Goal: Complete application form: Complete application form

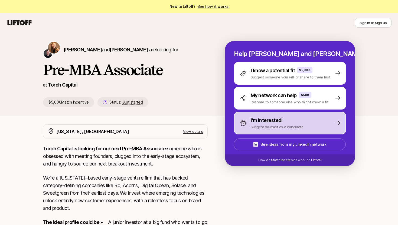
click at [263, 126] on p "Suggest yourself as a candidate" at bounding box center [277, 126] width 53 height 5
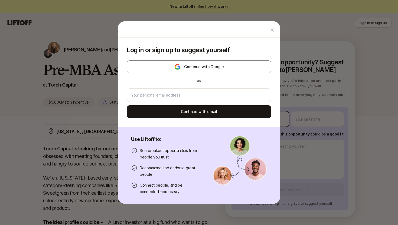
click at [268, 121] on body "New to Liftoff? See how it works Sign in or Sign up Sign in or Sign up [PERSON_…" at bounding box center [199, 112] width 398 height 225
click at [274, 26] on div at bounding box center [272, 30] width 11 height 11
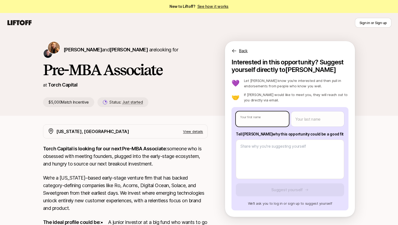
type textarea "x"
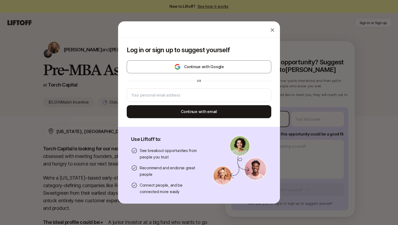
click at [266, 123] on body "New to Liftoff? See how it works Sign in or Sign up Sign in or Sign up [PERSON_…" at bounding box center [199, 112] width 398 height 225
click at [227, 91] on div at bounding box center [199, 96] width 145 height 14
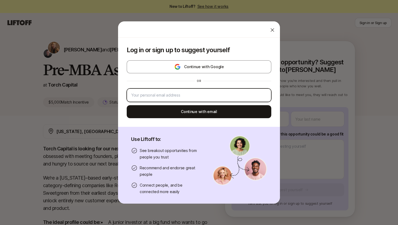
click at [227, 97] on input "email" at bounding box center [198, 95] width 135 height 6
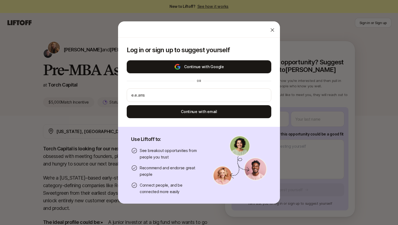
click at [239, 63] on button "Continue with Google" at bounding box center [199, 66] width 145 height 13
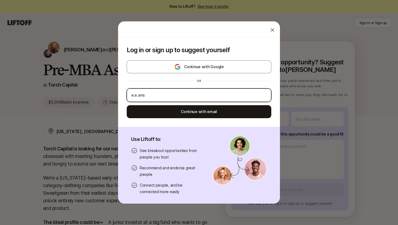
click at [210, 93] on input "e.e.ams" at bounding box center [198, 95] width 135 height 6
type input "[PERSON_NAME][EMAIL_ADDRESS][DOMAIN_NAME]"
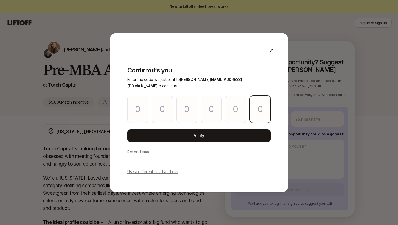
paste input "8"
type input "9"
type input "6"
type input "5"
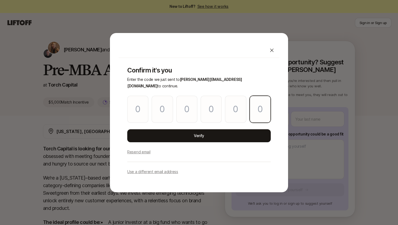
type input "5"
type input "8"
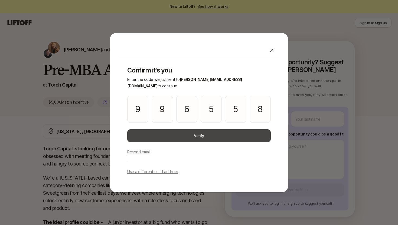
click at [191, 134] on button "Verify" at bounding box center [199, 135] width 144 height 13
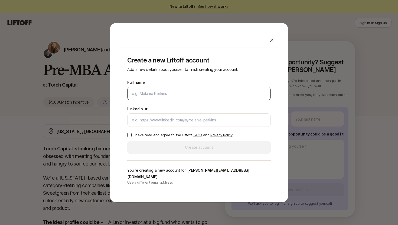
click at [202, 94] on input "Full name" at bounding box center [199, 93] width 134 height 6
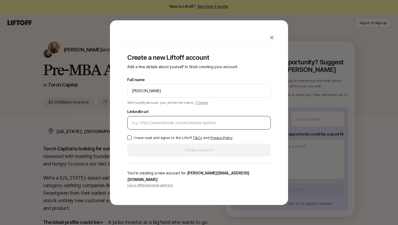
type input "[PERSON_NAME]"
click at [183, 130] on div at bounding box center [199, 123] width 144 height 14
click at [171, 130] on div at bounding box center [199, 123] width 144 height 14
click at [232, 123] on input "LinkedIn url" at bounding box center [199, 123] width 134 height 6
paste input "[URL][DOMAIN_NAME]"
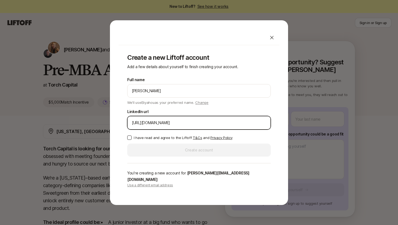
type input "[URL][DOMAIN_NAME]"
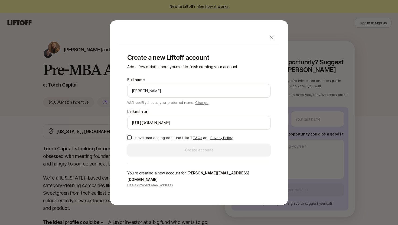
click at [129, 140] on button "I have read and agree to the Liftoff T&Cs and Privacy Policy" at bounding box center [129, 138] width 4 height 4
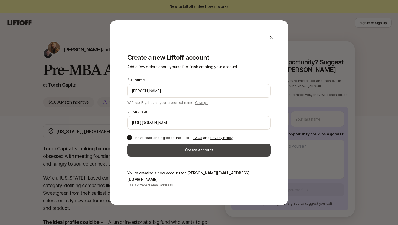
click at [183, 154] on button "Create account" at bounding box center [199, 150] width 144 height 13
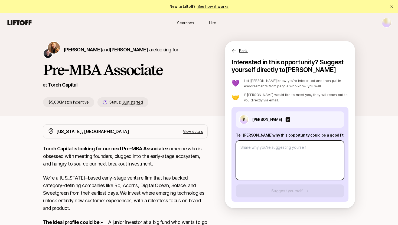
click at [279, 153] on textarea at bounding box center [290, 161] width 108 height 40
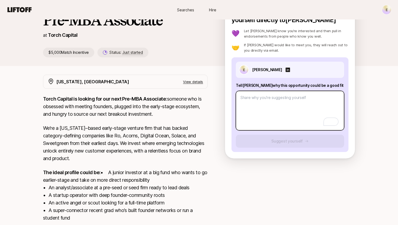
scroll to position [110, 0]
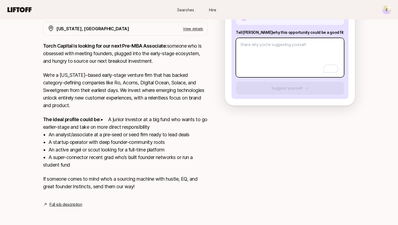
type textarea "x"
type textarea "I"
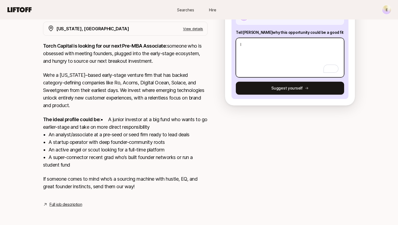
type textarea "x"
type textarea "In"
type textarea "x"
type textarea "Inv"
type textarea "x"
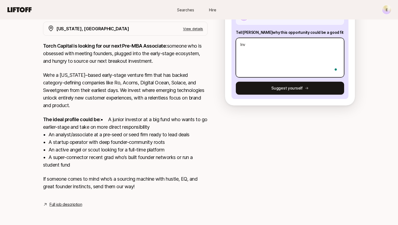
type textarea "Inve"
type textarea "x"
type textarea "Inves"
type textarea "x"
type textarea "Invest"
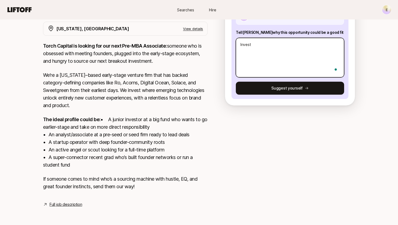
type textarea "x"
type textarea "Investm"
type textarea "x"
type textarea "Investme"
type textarea "x"
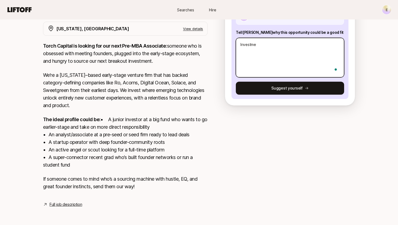
type textarea "Investmen"
type textarea "x"
type textarea "Investment"
type textarea "x"
type textarea "Investment"
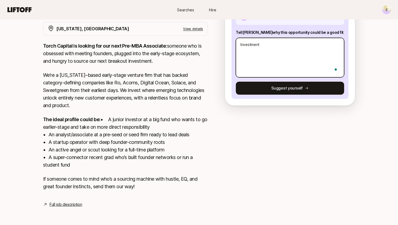
type textarea "x"
type textarea "Investment T"
type textarea "x"
type textarea "Investment Th"
type textarea "x"
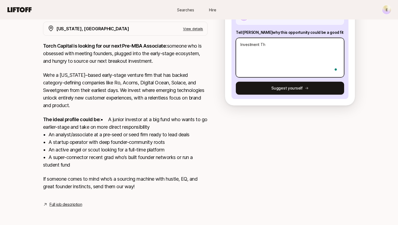
type textarea "Investment The"
type textarea "x"
type textarea "Investment Thes"
type textarea "x"
type textarea "Investment Thesi"
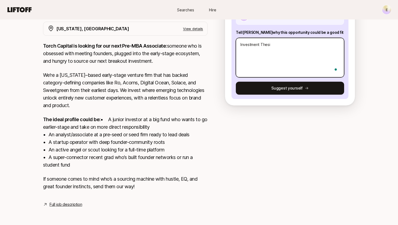
type textarea "x"
type textarea "Investment Thesis"
type textarea "x"
type textarea "Investment Thesis:"
type textarea "x"
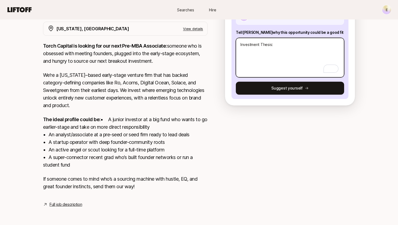
type textarea "Investment Thesis: C"
type textarea "x"
type textarea "Investment Thesis: Co"
type textarea "x"
type textarea "Investment Thesis: Com"
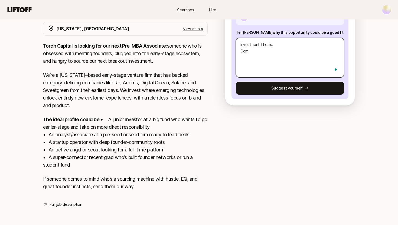
type textarea "x"
type textarea "Investment Thesis: Comm"
type textarea "x"
type textarea "Investment Thesis: Commu"
type textarea "x"
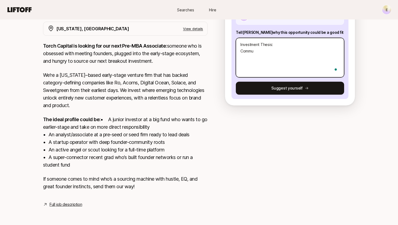
type textarea "Investment Thesis: Commun"
type textarea "x"
type textarea "Investment Thesis: Communi"
type textarea "x"
type textarea "Investment Thesis: Communic"
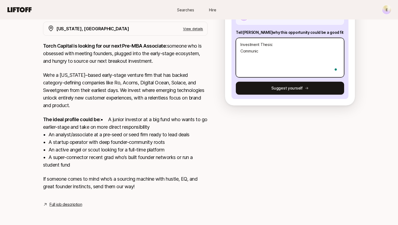
type textarea "x"
type textarea "Investment Thesis: Communica"
type textarea "x"
type textarea "Investment Thesis: Communicat"
type textarea "x"
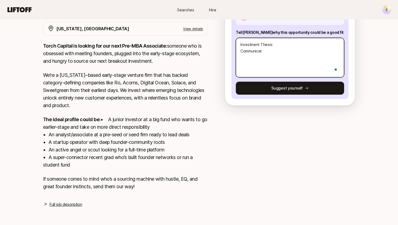
type textarea "Investment Thesis: Communicati"
type textarea "x"
type textarea "Investment Thesis: Communicatio"
type textarea "x"
type textarea "Investment Thesis: Communication"
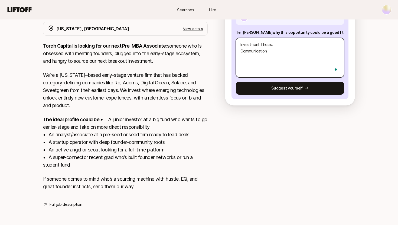
type textarea "x"
type textarea "Investment Thesis: Communicationg"
type textarea "x"
type textarea "Investment Thesis: Communicationg"
type textarea "x"
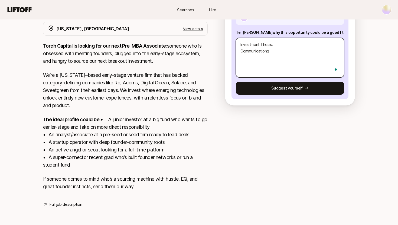
type textarea "Investment Thesis: Communicationg"
type textarea "x"
type textarea "Investment Thesis: Communication"
type textarea "x"
type textarea "Investment Thesis: Communication"
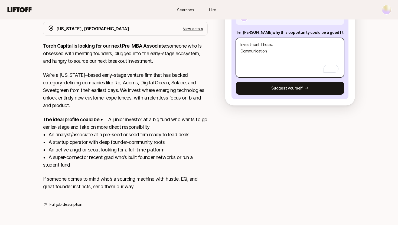
type textarea "x"
type textarea "Investment Thesis: Communication c"
type textarea "x"
type textarea "Investment Thesis: Communication ch"
type textarea "x"
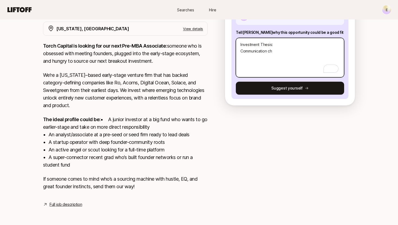
type textarea "Investment Thesis: Communication cha"
type textarea "x"
type textarea "Investment Thesis: Communication chan"
type textarea "x"
type textarea "Investment Thesis: Communication chann"
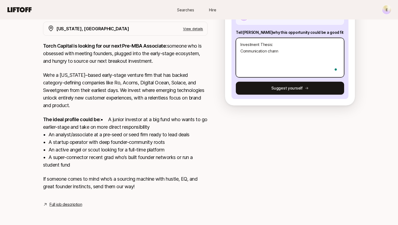
type textarea "x"
type textarea "Investment Thesis: Communication channe"
type textarea "x"
type textarea "Investment Thesis: Communication channel"
type textarea "x"
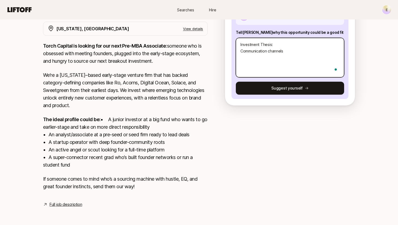
type textarea "Investment Thesis: Communication channels"
type textarea "x"
type textarea "Investment Thesis: Communication channels h"
type textarea "x"
type textarea "Investment Thesis: Communication channels ha"
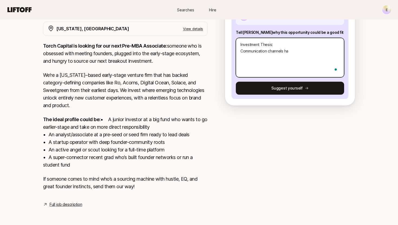
type textarea "x"
type textarea "Investment Thesis: Communication channels hae"
type textarea "x"
type textarea "Investment Thesis: Communication channels ha"
type textarea "x"
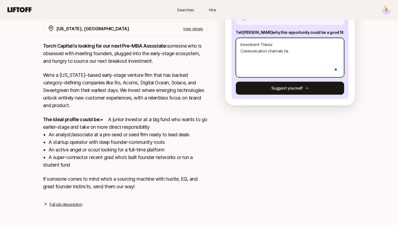
type textarea "Investment Thesis: Communication channels hav"
type textarea "x"
type textarea "Investment Thesis: Communication channels have"
type textarea "x"
type textarea "Investment Thesis: Communication channels have"
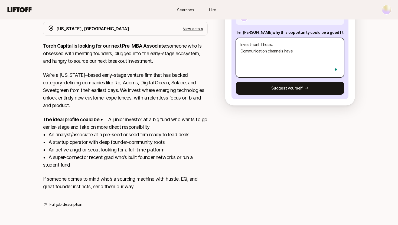
type textarea "x"
type textarea "Investment Thesis: Communication channels have e"
type textarea "x"
type textarea "Investment Thesis: Communication channels have ev"
type textarea "x"
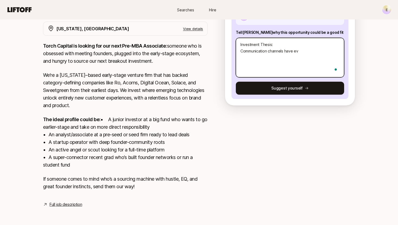
type textarea "Investment Thesis: Communication channels have evo"
type textarea "x"
type textarea "Investment Thesis: Communication channels have evol"
type textarea "x"
type textarea "Investment Thesis: Communication channels have evolv"
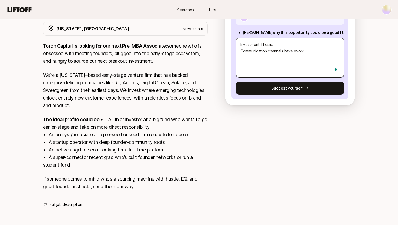
type textarea "x"
type textarea "Investment Thesis: Communication channels have evolved"
type textarea "x"
type textarea "Investment Thesis: Communication channels have evolved"
type textarea "x"
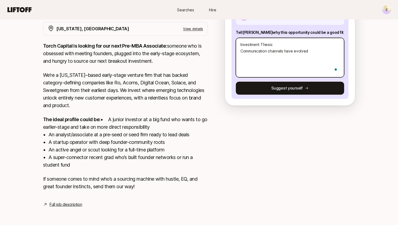
type textarea "Investment Thesis: Communication channels have evolved w"
type textarea "x"
type textarea "Investment Thesis: Communication channels have evolved wi"
type textarea "x"
type textarea "Investment Thesis: Communication channels have evolved wit"
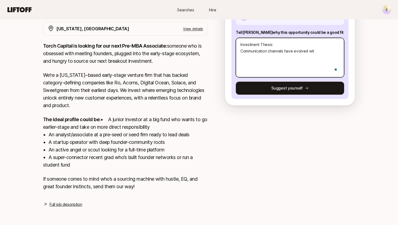
type textarea "x"
type textarea "Investment Thesis: Communication channels have evolved with"
type textarea "x"
type textarea "Investment Thesis: Communication channels have evolved with e"
type textarea "x"
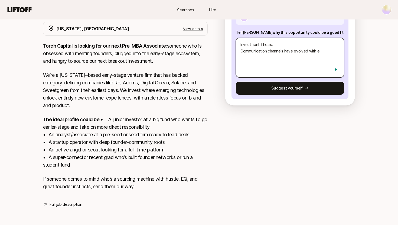
type textarea "Investment Thesis: Communication channels have evolved with ea"
type textarea "x"
type textarea "Investment Thesis: Communication channels have evolved with eac"
type textarea "x"
type textarea "Investment Thesis: Communication channels have evolved with each"
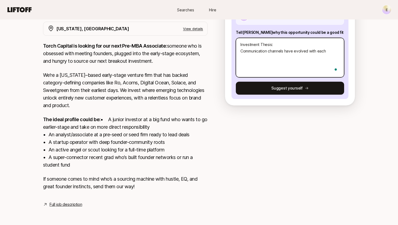
type textarea "x"
type textarea "Investment Thesis: Communication channels have evolved with each"
type textarea "x"
type textarea "Investment Thesis: Communication channels have evolved with each i"
type textarea "x"
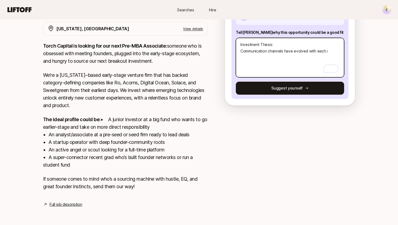
type textarea "Investment Thesis: Communication channels have evolved with each"
type textarea "x"
type textarea "Investment Thesis: Communication channels have evolved with each s"
type textarea "x"
type textarea "Investment Thesis: Communication channels have evolved with each si"
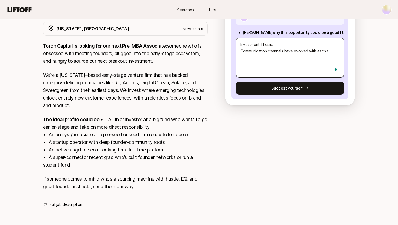
type textarea "x"
type textarea "Investment Thesis: Communication channels have evolved with each sig"
type textarea "x"
type textarea "Investment Thesis: Communication channels have evolved with each sign"
type textarea "x"
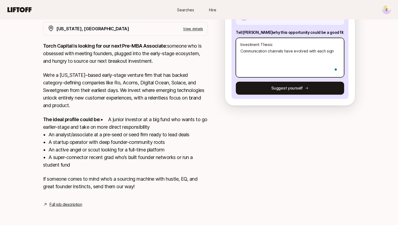
type textarea "Investment Thesis: Communication channels have evolved with each signi"
type textarea "x"
type textarea "Investment Thesis: Communication channels have evolved with each signif"
type textarea "x"
type textarea "Investment Thesis: Communication channels have evolved with each signifi"
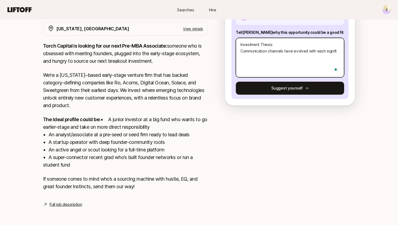
type textarea "x"
type textarea "Investment Thesis: Communication channels have evolved with each signific"
type textarea "x"
type textarea "Investment Thesis: Communication channels have evolved with each significa"
type textarea "x"
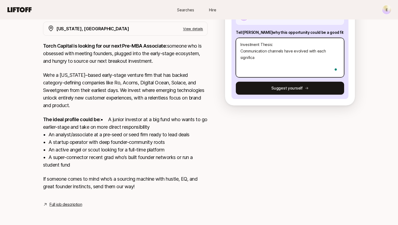
type textarea "Investment Thesis: Communication channels have evolved with each significan"
type textarea "x"
type textarea "Investment Thesis: Communication channels have evolved with each significant"
type textarea "x"
type textarea "Investment Thesis: Communication channels have evolved with each significant"
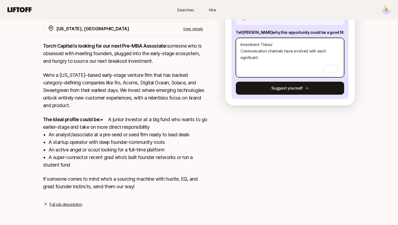
type textarea "x"
type textarea "Investment Thesis: Communication channels have evolved with each significant j"
type textarea "x"
type textarea "Investment Thesis: Communication channels have evolved with each significant ju"
type textarea "x"
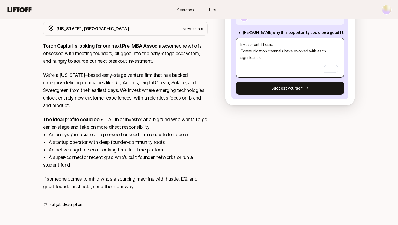
type textarea "Investment Thesis: Communication channels have evolved with each significant jum"
type textarea "x"
type textarea "Investment Thesis: Communication channels have evolved with each significant ju…"
type textarea "x"
type textarea "Investment Thesis: Communication channels have evolved with each significant ju…"
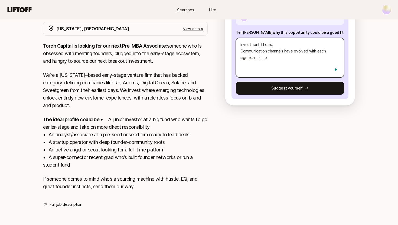
type textarea "x"
type textarea "Investment Thesis: Communication channels have evolved with each significant ju…"
type textarea "x"
type textarea "Investment Thesis: Communication channels have evolved with each significant ju…"
type textarea "x"
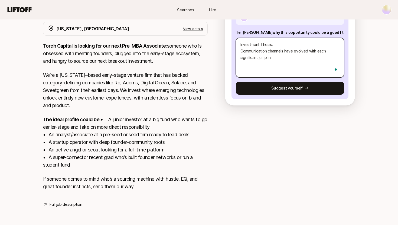
type textarea "Investment Thesis: Communication channels have evolved with each significant ju…"
type textarea "x"
type textarea "Investment Thesis: Communication channels have evolved with each significant ju…"
type textarea "x"
type textarea "Investment Thesis: Communication channels have evolved with each significant ju…"
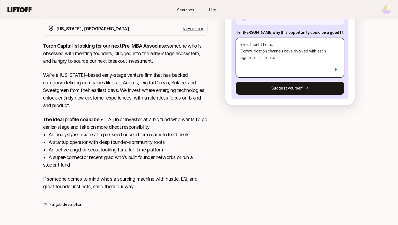
type textarea "x"
type textarea "Investment Thesis: Communication channels have evolved with each significant ju…"
type textarea "x"
type textarea "Investment Thesis: Communication channels have evolved with each significant ju…"
type textarea "x"
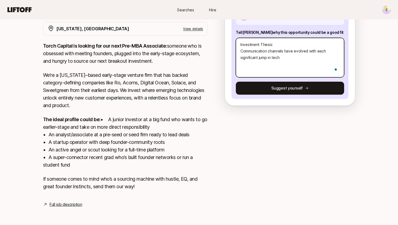
type textarea "Investment Thesis: Communication channels have evolved with each significant ju…"
type textarea "x"
type textarea "Investment Thesis: Communication channels have evolved with each significant ju…"
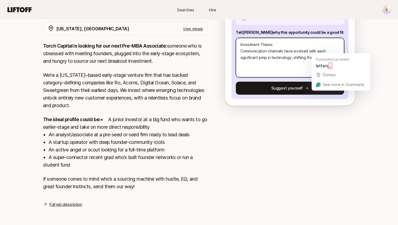
click at [317, 48] on textarea "Investment Thesis: Communication channels have evolved with each significant ju…" at bounding box center [290, 58] width 108 height 40
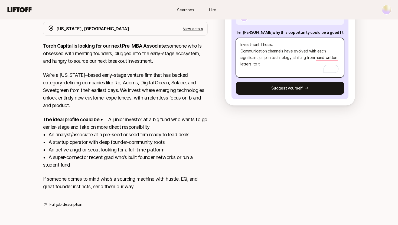
click at [289, 56] on textarea "Investment Thesis: Communication channels have evolved with each significant ju…" at bounding box center [290, 58] width 108 height 40
click at [284, 59] on textarea "Investment Thesis: Communication channels have evolved with each significant ju…" at bounding box center [290, 58] width 108 height 40
click at [267, 64] on textarea "Investment Thesis: Communication channels have evolved with each significant ju…" at bounding box center [290, 58] width 108 height 40
drag, startPoint x: 267, startPoint y: 64, endPoint x: 242, endPoint y: 41, distance: 33.5
click at [242, 41] on textarea "Investment Thesis: Communication channels have evolved with each significant ju…" at bounding box center [290, 58] width 108 height 40
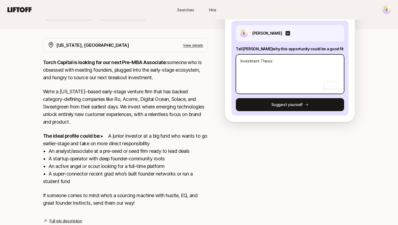
scroll to position [71, 0]
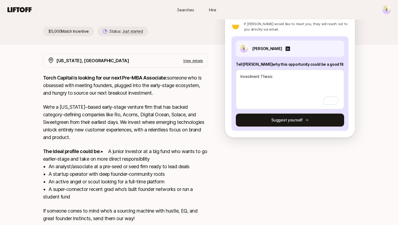
click at [191, 61] on p "View details" at bounding box center [193, 60] width 20 height 5
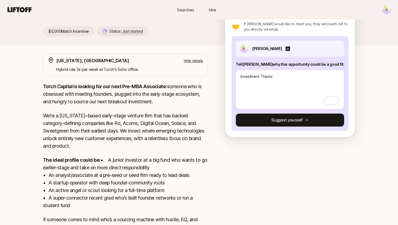
click at [196, 60] on p "Hide details" at bounding box center [193, 60] width 19 height 5
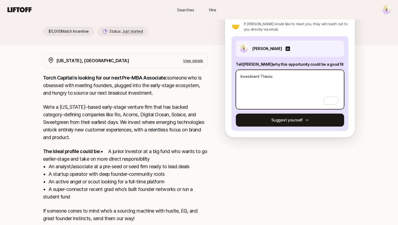
click at [278, 85] on textarea "Investment Thesis:" at bounding box center [290, 90] width 108 height 40
drag, startPoint x: 295, startPoint y: 90, endPoint x: 258, endPoint y: 89, distance: 36.8
click at [258, 89] on textarea "Investment Thesis: I'm incredibly excited about the way consumers will be shopp…" at bounding box center [290, 90] width 108 height 40
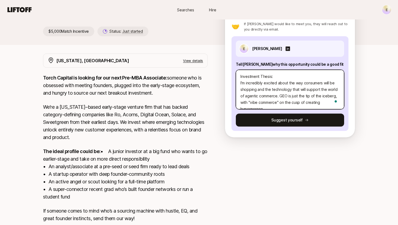
scroll to position [6, 0]
click at [278, 95] on textarea "Investment Thesis: I'm incredibly excited about the way consumers will be shopp…" at bounding box center [290, 90] width 108 height 40
drag, startPoint x: 298, startPoint y: 104, endPoint x: 281, endPoint y: 97, distance: 18.1
click at [281, 97] on textarea "Investment Thesis: I'm incredibly excited about the way consumers will be shopp…" at bounding box center [290, 90] width 108 height 40
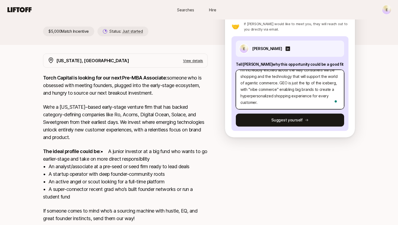
click at [295, 103] on textarea "Investment Thesis: I'm incredibly excited about the way consumers will be shopp…" at bounding box center [290, 90] width 108 height 40
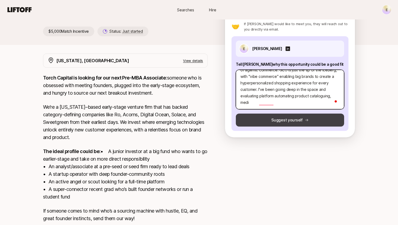
scroll to position [26, 0]
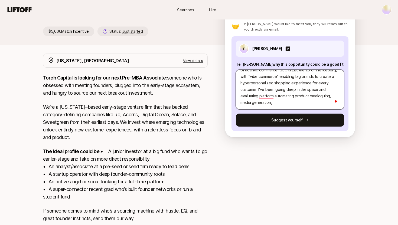
click at [251, 103] on textarea "Investment Thesis: I'm incredibly excited about the way consumers will be shopp…" at bounding box center [290, 90] width 108 height 40
click at [289, 105] on textarea "Investment Thesis: I'm incredibly excited about the way consumers will be shopp…" at bounding box center [290, 90] width 108 height 40
click at [311, 105] on textarea "Investment Thesis: I'm incredibly excited about the way consumers will be shopp…" at bounding box center [290, 90] width 108 height 40
drag, startPoint x: 313, startPoint y: 103, endPoint x: 285, endPoint y: 103, distance: 27.9
click at [285, 103] on textarea "Investment Thesis: I'm incredibly excited about the way consumers will be shopp…" at bounding box center [290, 90] width 108 height 40
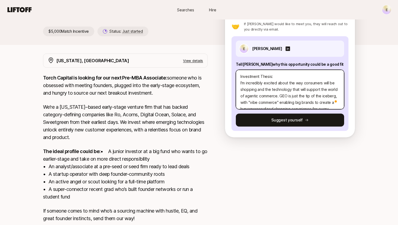
scroll to position [4, 0]
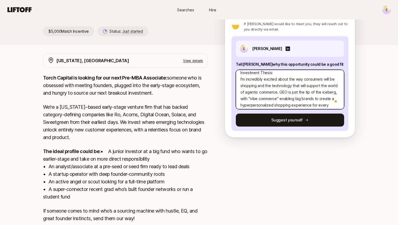
click at [287, 92] on textarea "Investment Thesis: I'm incredibly excited about the way consumers will be shopp…" at bounding box center [290, 90] width 108 height 40
click at [298, 92] on textarea "Investment Thesis: I'm incredibly excited about the way consumers will be shopp…" at bounding box center [290, 90] width 108 height 40
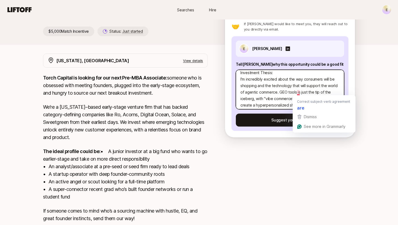
click at [298, 92] on textarea "Investment Thesis: I'm incredibly excited about the way consumers will be shopp…" at bounding box center [290, 90] width 108 height 40
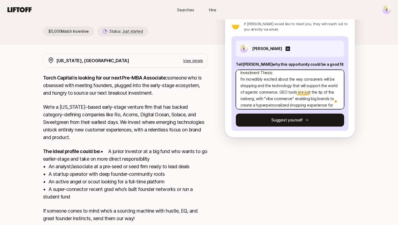
scroll to position [7, 0]
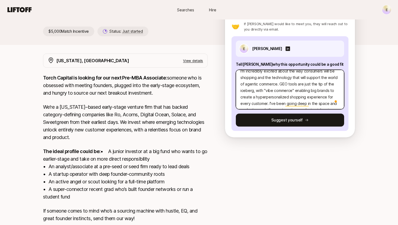
click at [254, 92] on textarea "Investment Thesis: I'm incredibly excited about the way consumers will be shopp…" at bounding box center [290, 90] width 108 height 40
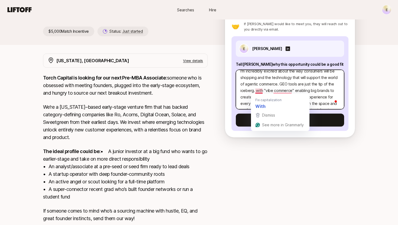
drag, startPoint x: 267, startPoint y: 90, endPoint x: 256, endPoint y: 90, distance: 11.6
click at [256, 90] on textarea "Investment Thesis: I'm incredibly excited about the way consumers will be shopp…" at bounding box center [290, 90] width 108 height 40
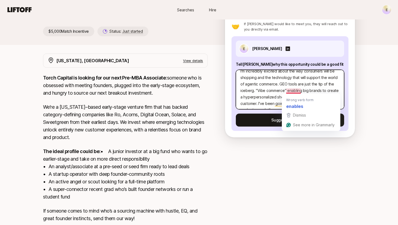
click at [293, 90] on textarea "Investment Thesis: I'm incredibly excited about the way consumers will be shopp…" at bounding box center [290, 90] width 108 height 40
